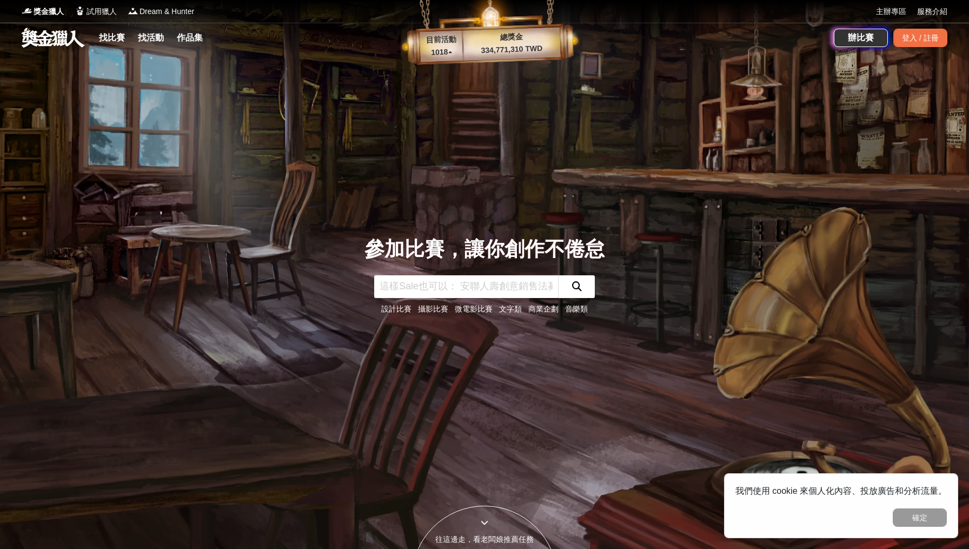
click at [430, 284] on input "text" at bounding box center [466, 286] width 184 height 23
type input "差"
type input "插畫比賽"
click at [576, 286] on button "submit" at bounding box center [576, 286] width 37 height 23
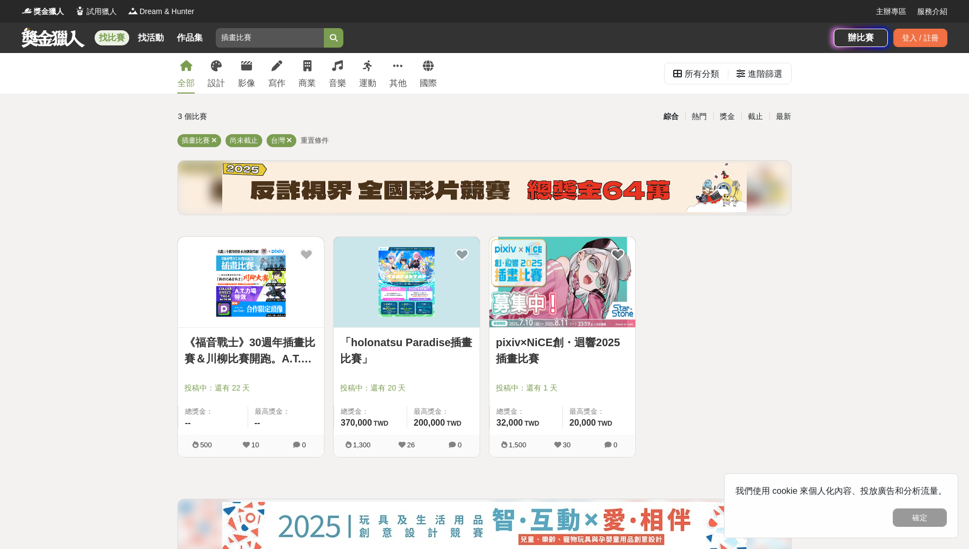
click at [430, 284] on img at bounding box center [407, 282] width 146 height 90
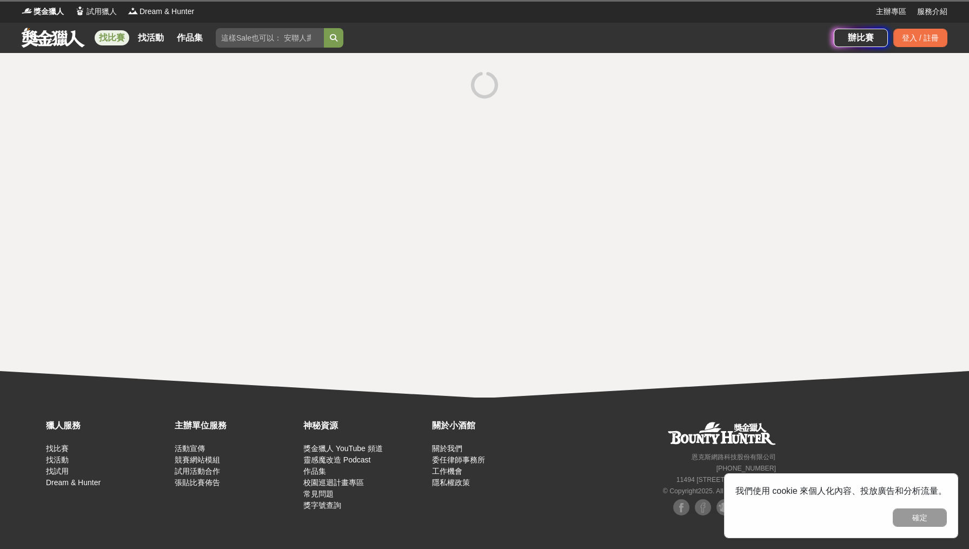
drag, startPoint x: 268, startPoint y: 45, endPoint x: 265, endPoint y: 35, distance: 10.6
click at [268, 44] on input "插畫比賽" at bounding box center [270, 37] width 108 height 19
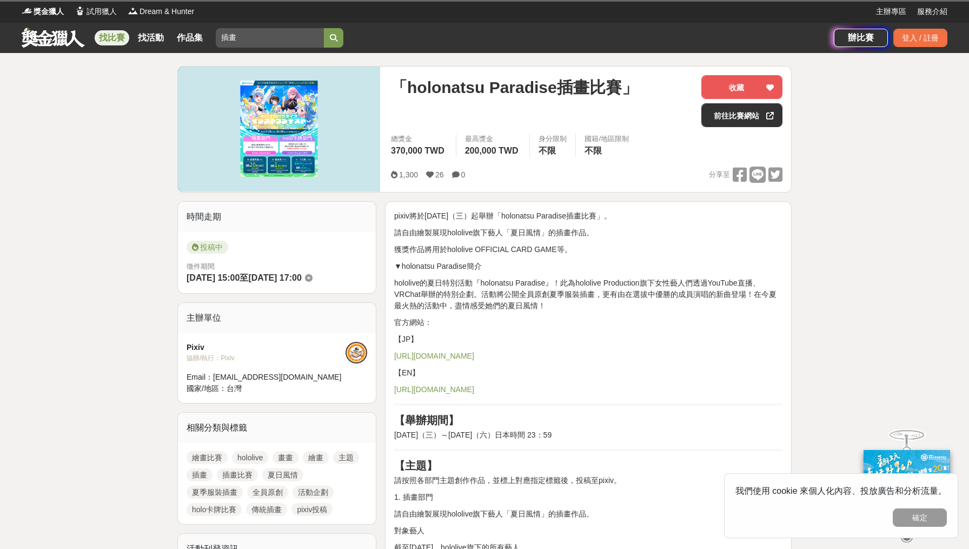
type input "插畫"
click at [334, 38] on button "submit" at bounding box center [333, 37] width 19 height 19
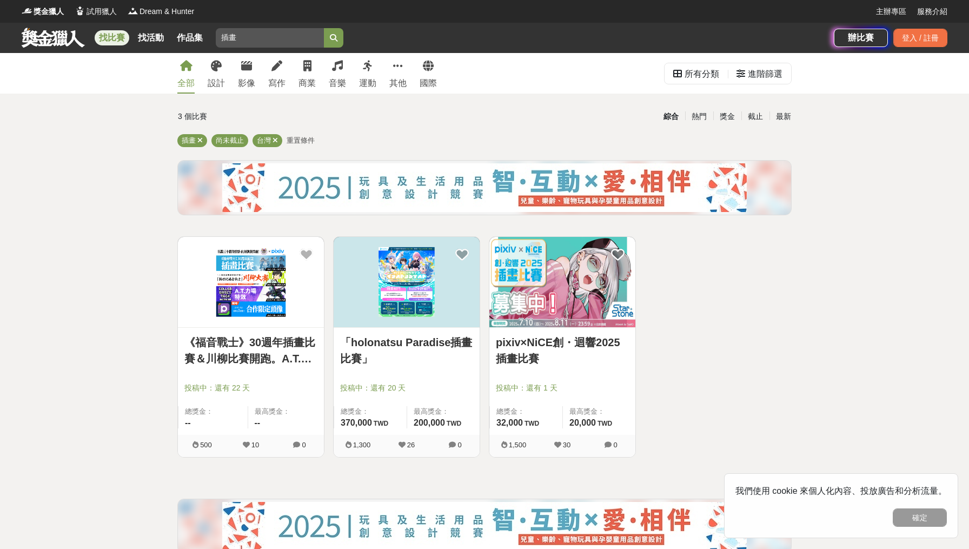
click at [334, 38] on button "submit" at bounding box center [333, 37] width 19 height 19
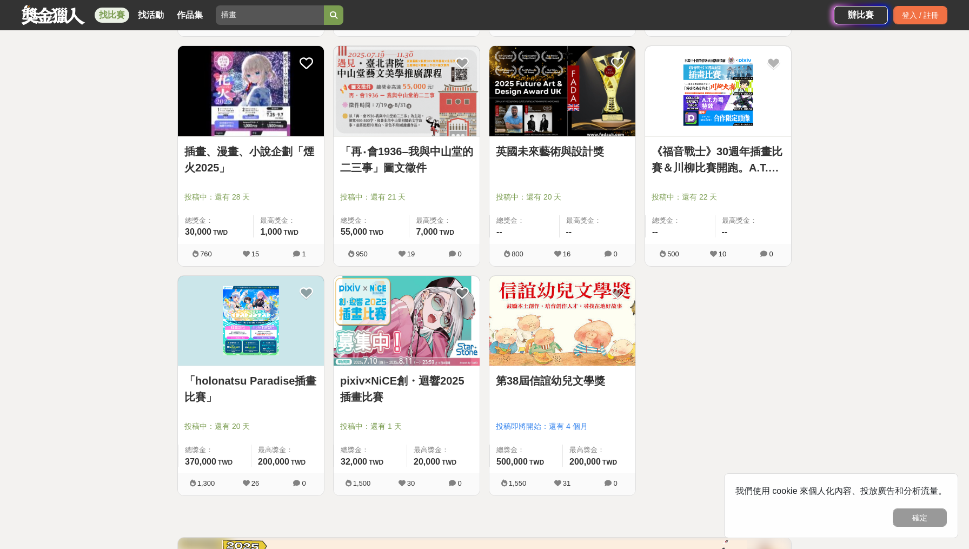
scroll to position [880, 0]
click at [519, 103] on img at bounding box center [562, 91] width 146 height 90
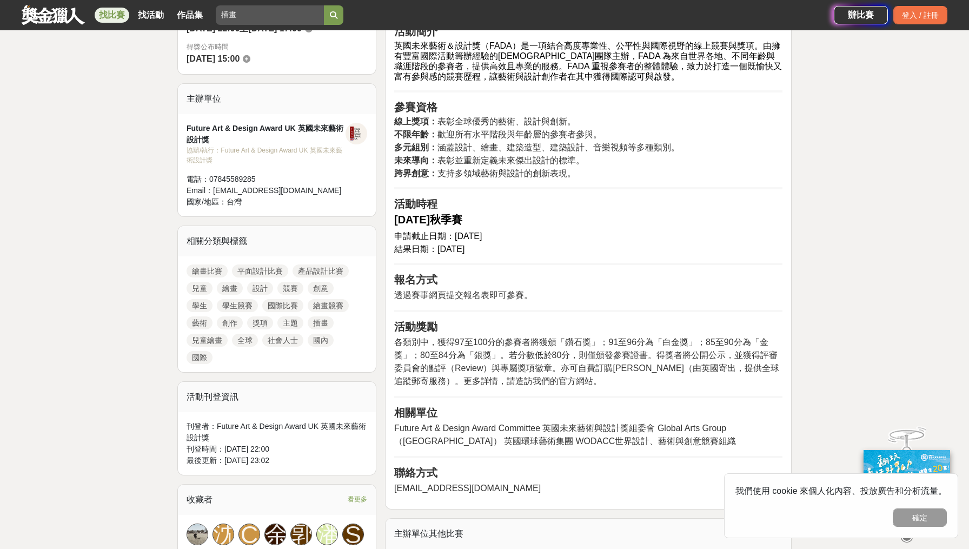
scroll to position [219, 0]
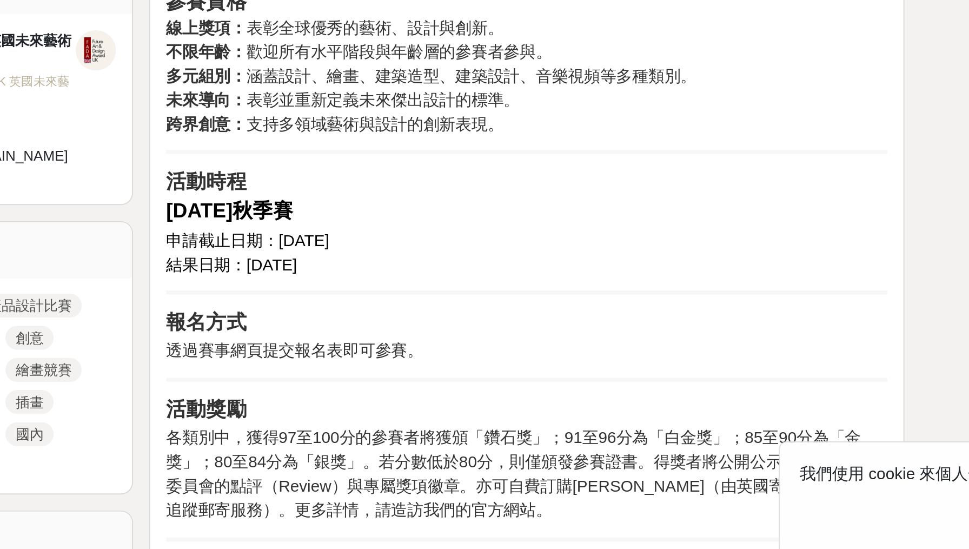
click at [394, 358] on h2 "申請截止日期：[DATE] 結果日期：[DATE]" at bounding box center [588, 371] width 388 height 26
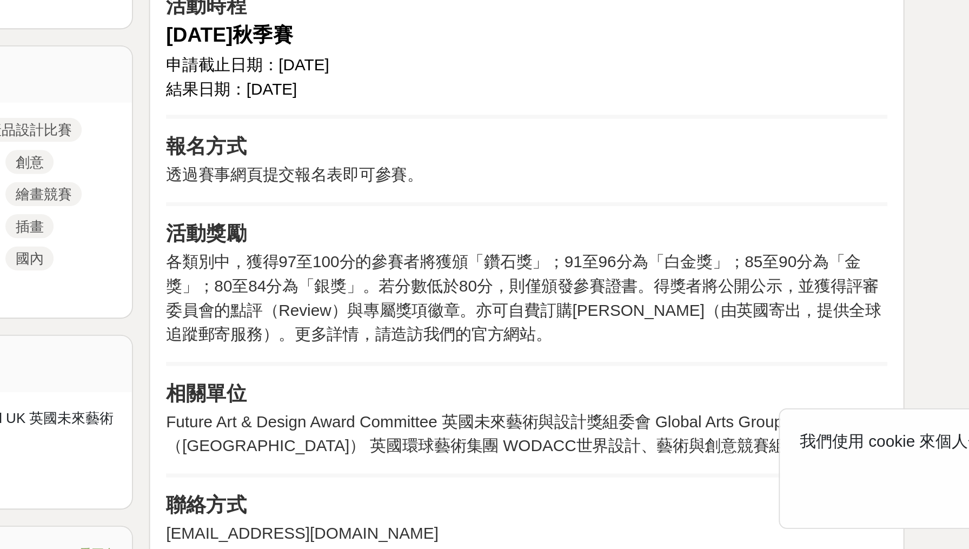
scroll to position [506, 0]
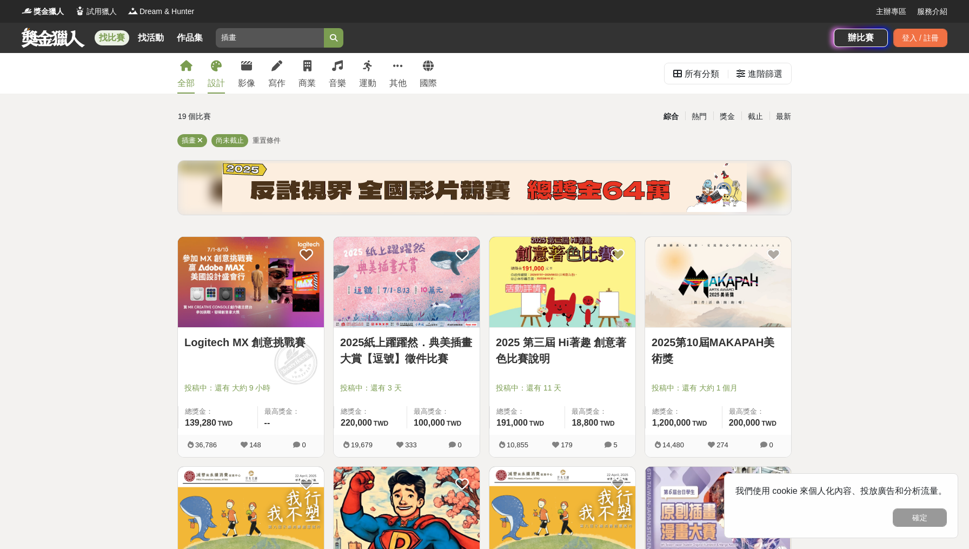
click at [217, 79] on div "設計" at bounding box center [216, 83] width 17 height 13
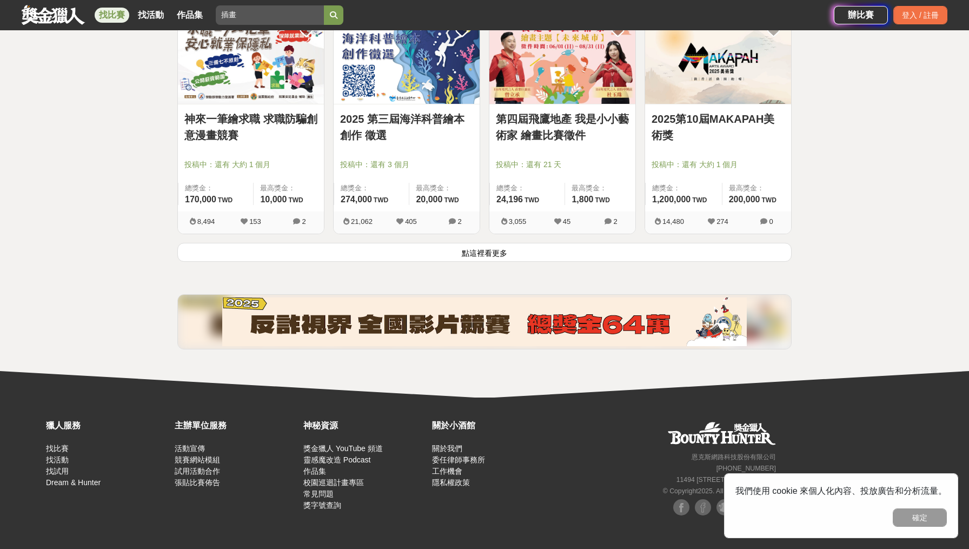
scroll to position [1372, 0]
click at [468, 245] on button "點這裡看更多" at bounding box center [484, 252] width 614 height 19
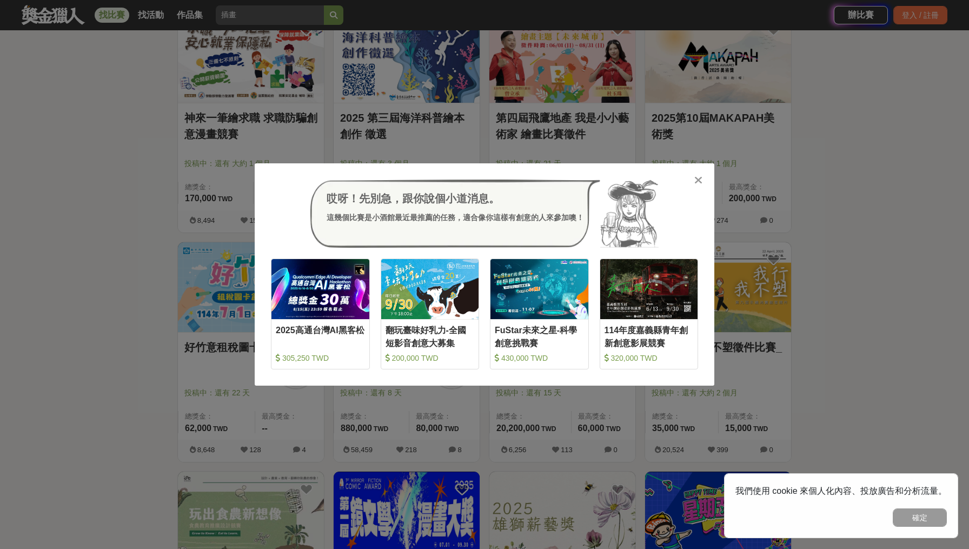
click at [777, 110] on div "哎呀！先別急，跟你說個小道消息。 這幾個比賽是小酒館最近最推薦的任務，適合像你這樣有創意的人來參加噢！ 收藏 2025高通台灣AI黑客松 305,250 TW…" at bounding box center [484, 274] width 969 height 549
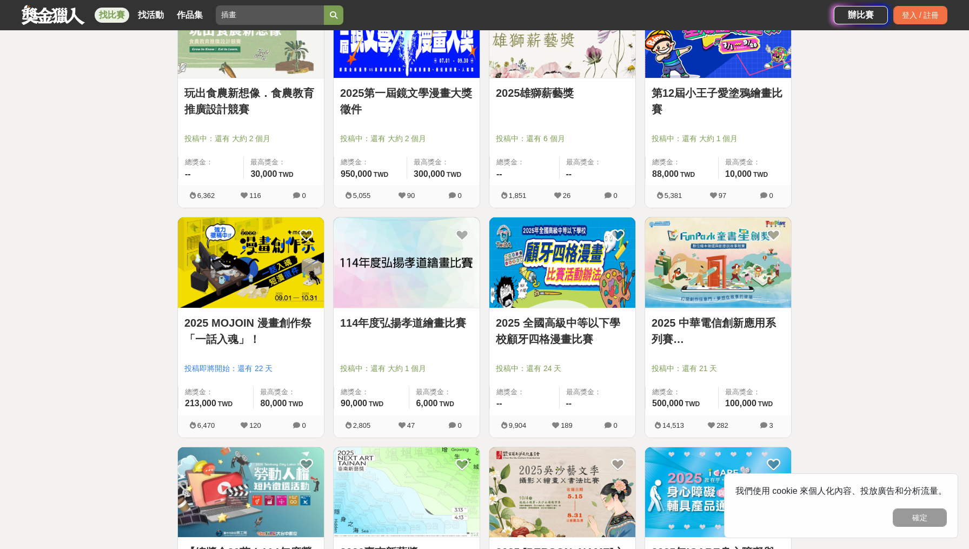
scroll to position [1924, 0]
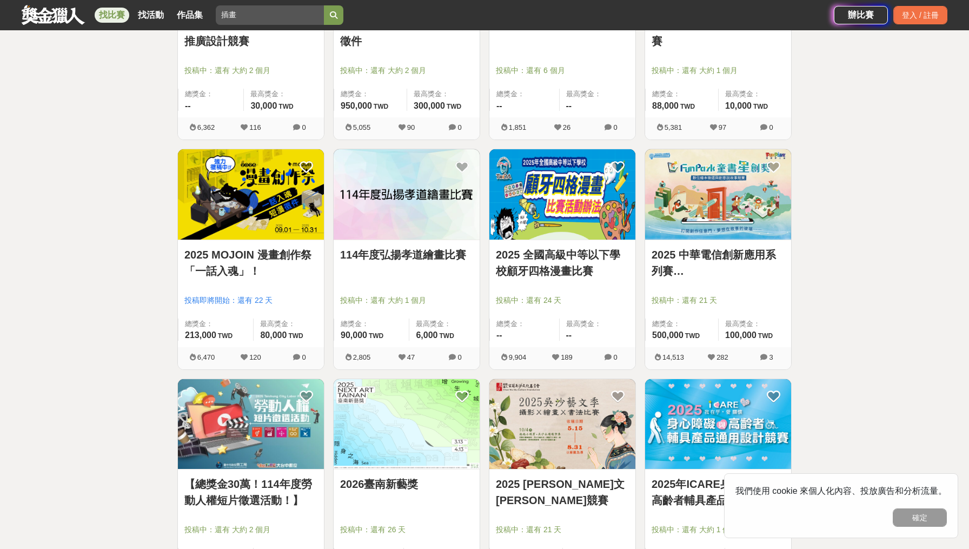
drag, startPoint x: 898, startPoint y: 0, endPoint x: 41, endPoint y: 399, distance: 945.3
click at [905, 516] on button "確定" at bounding box center [920, 517] width 54 height 18
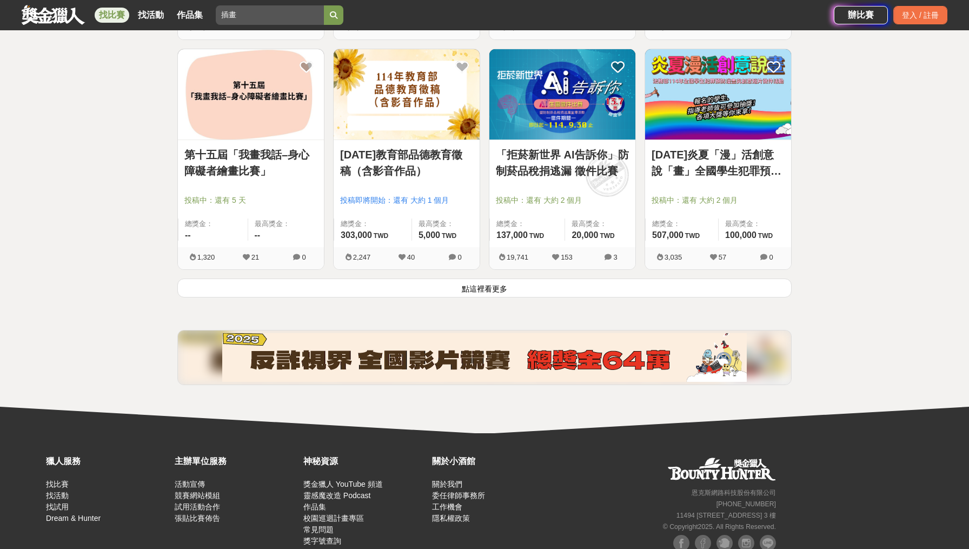
scroll to position [2723, 0]
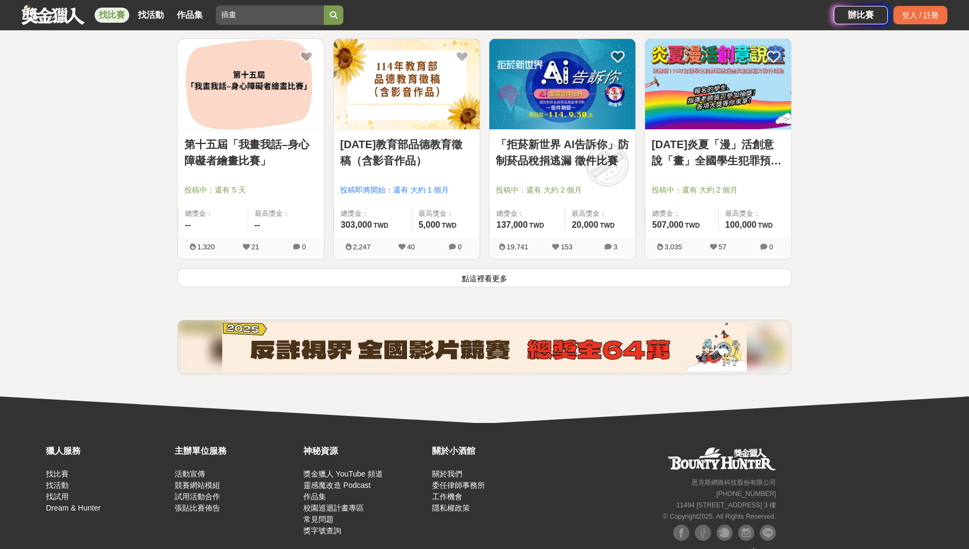
click at [480, 284] on button "點這裡看更多" at bounding box center [484, 277] width 614 height 19
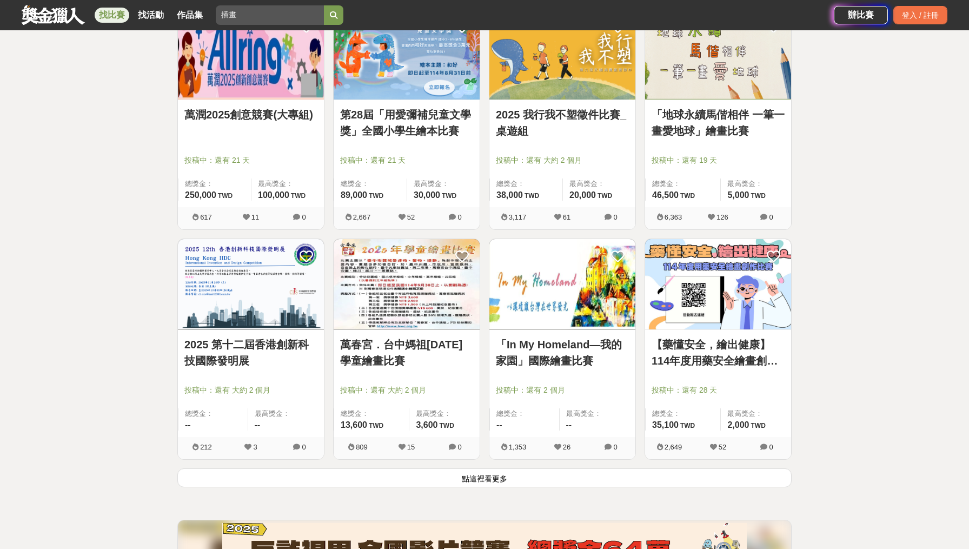
scroll to position [3908, 0]
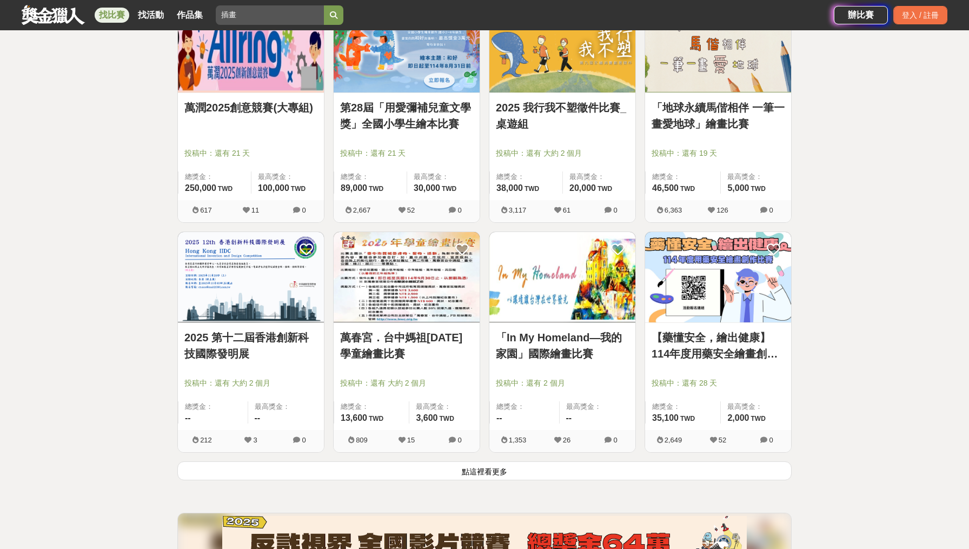
click at [503, 313] on img at bounding box center [562, 277] width 146 height 90
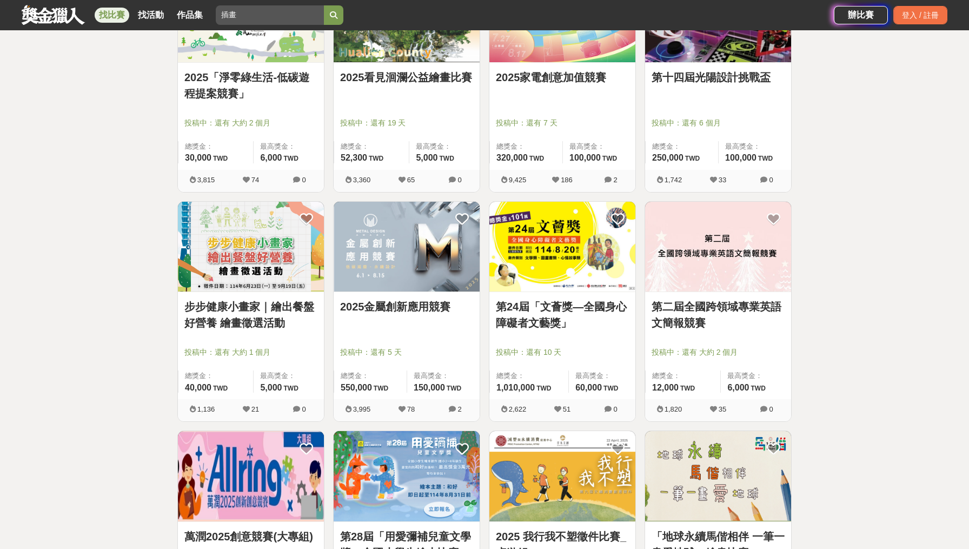
scroll to position [3479, 0]
click at [389, 315] on link "2025金屬創新應用競賽" at bounding box center [406, 307] width 133 height 16
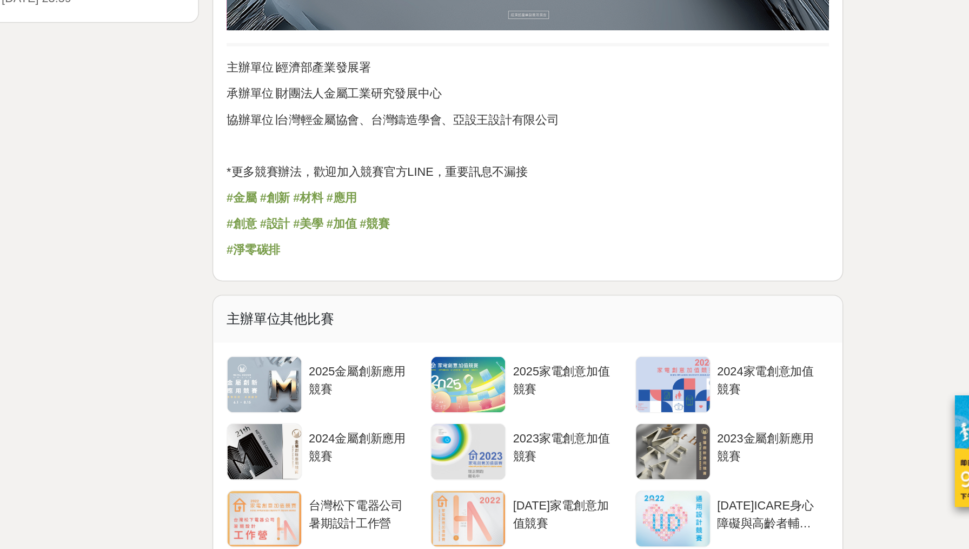
scroll to position [1416, 0]
